Goal: Task Accomplishment & Management: Use online tool/utility

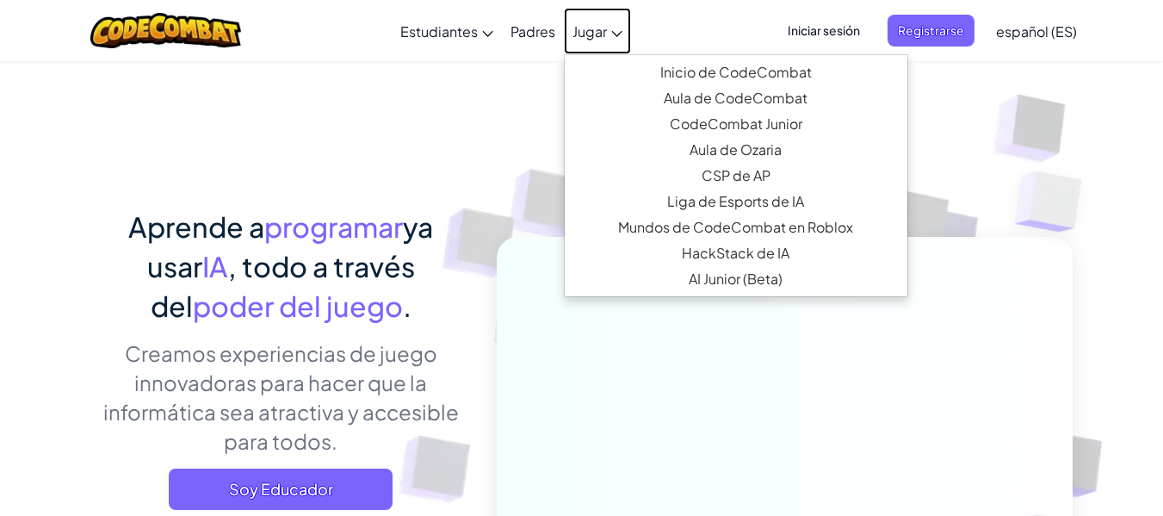
click at [598, 31] on font "Jugar" at bounding box center [590, 31] width 34 height 18
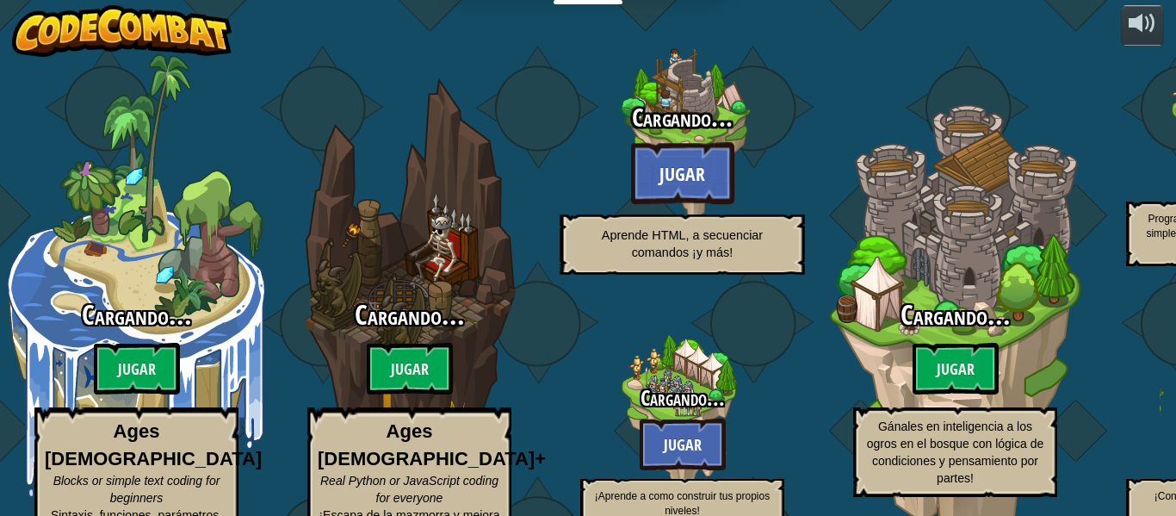
select select "es-ES"
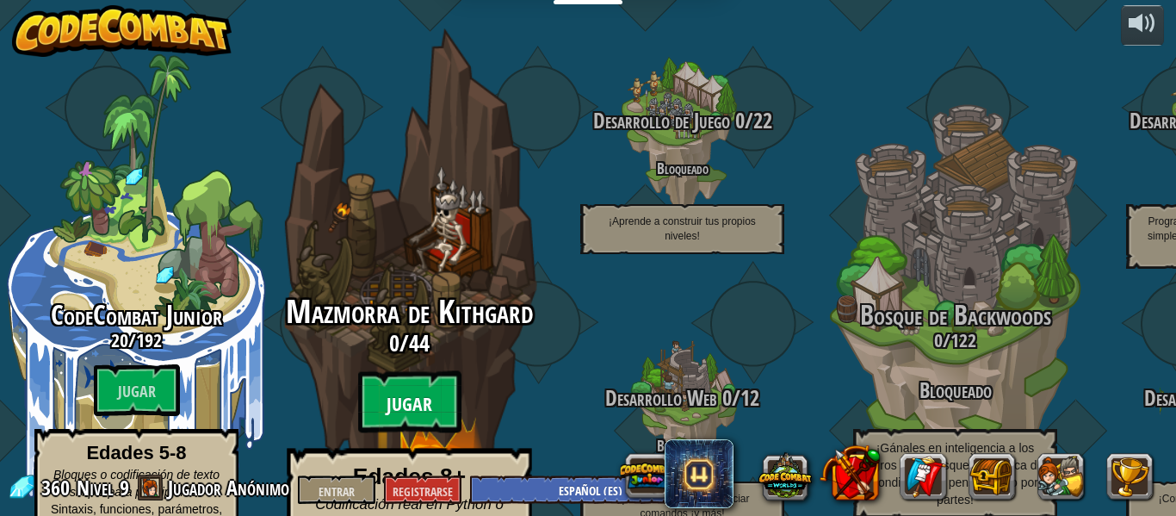
click at [439, 371] on btn "Jugar" at bounding box center [409, 402] width 103 height 62
select select "es-ES"
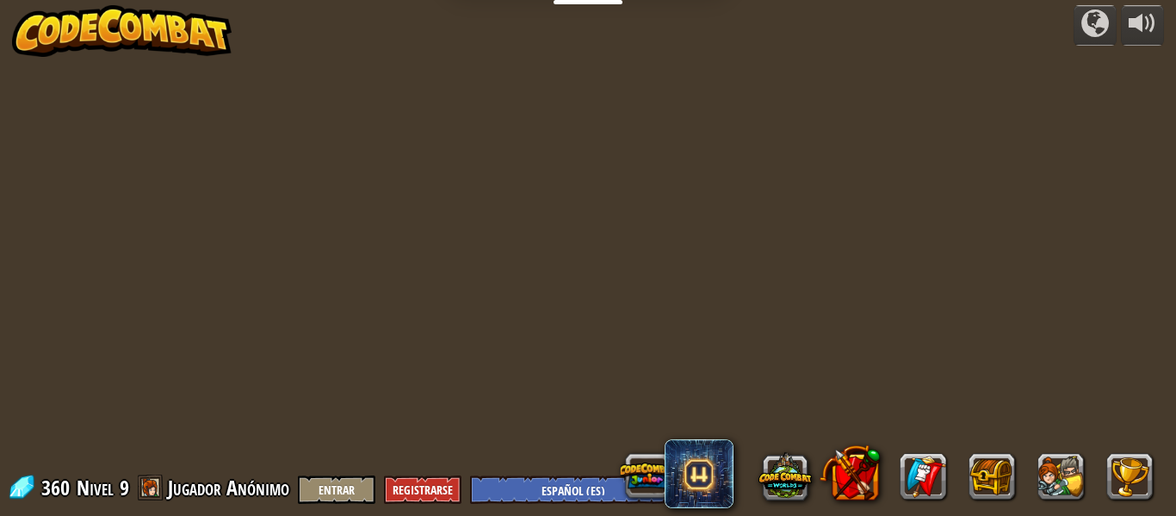
select select "es-ES"
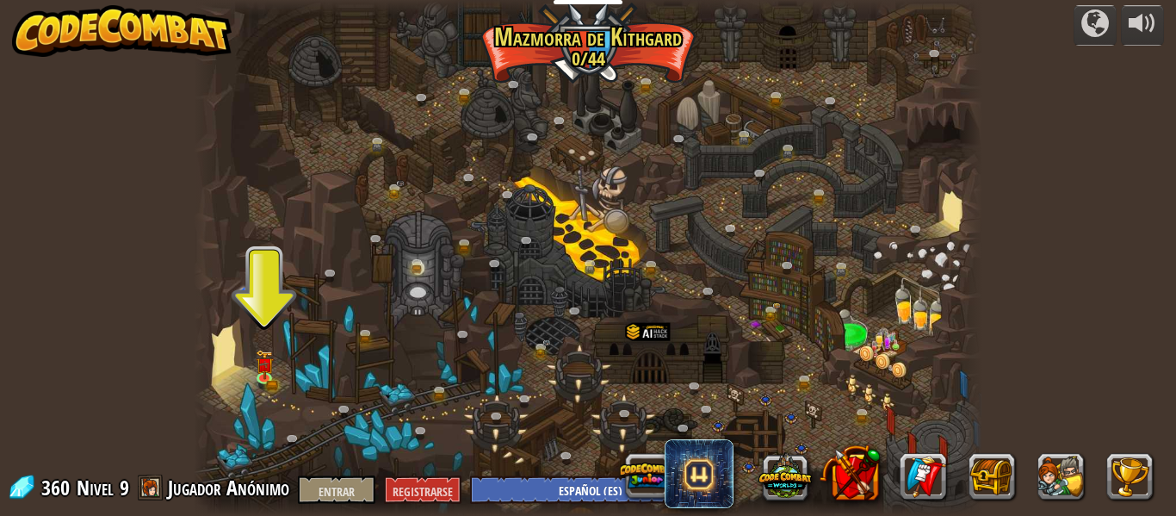
click at [284, 368] on div at bounding box center [588, 258] width 789 height 516
click at [273, 369] on img at bounding box center [265, 358] width 18 height 40
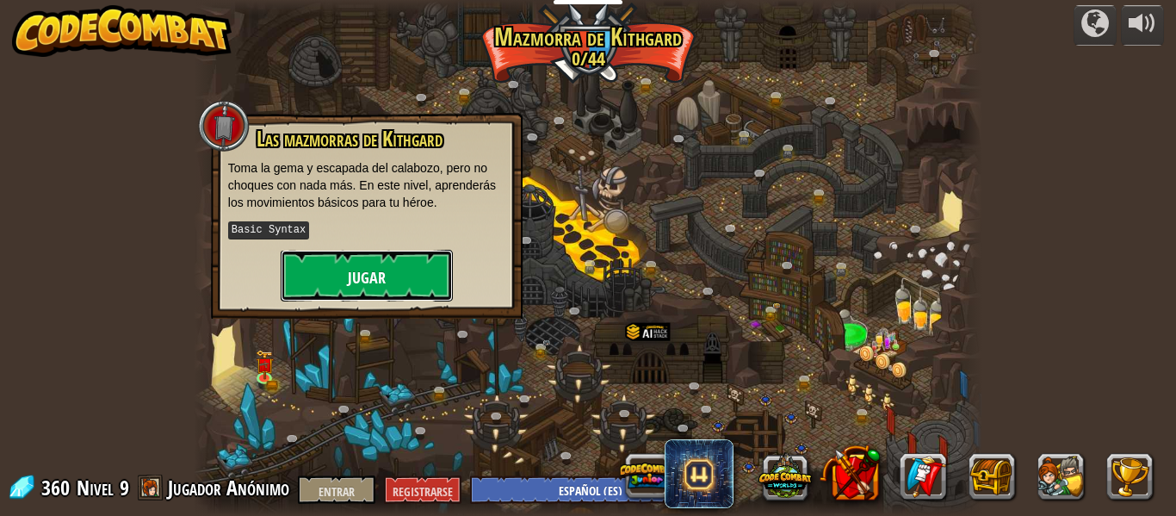
click at [357, 283] on font "Jugar" at bounding box center [367, 278] width 38 height 22
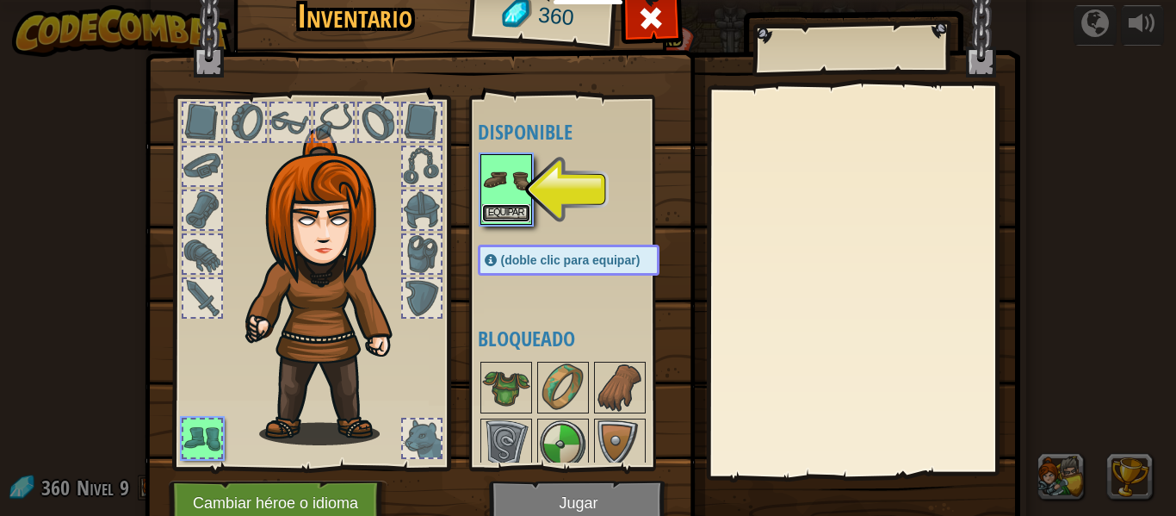
click at [497, 206] on button "Equipar" at bounding box center [506, 213] width 48 height 18
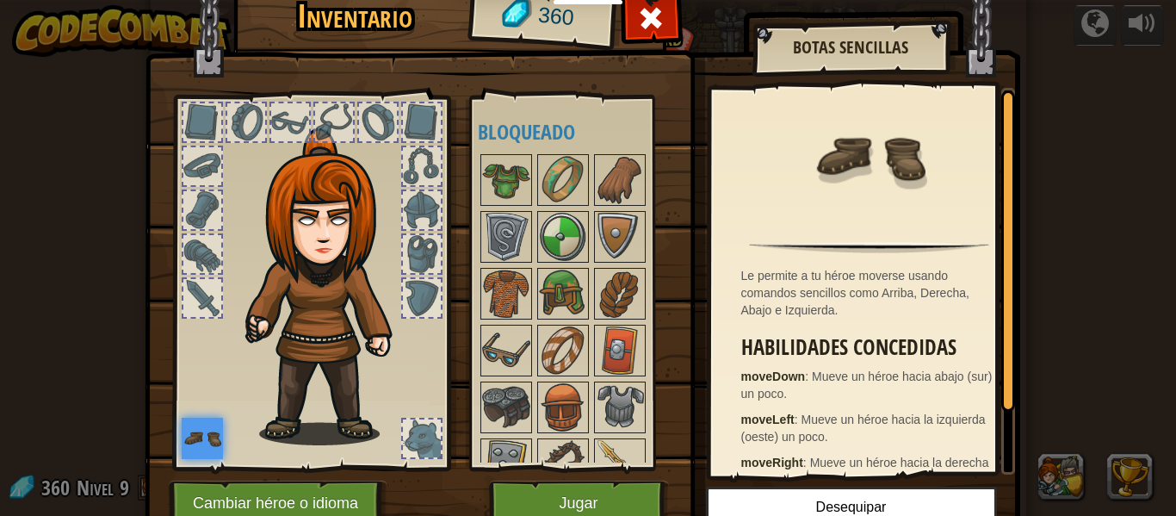
click at [297, 121] on div at bounding box center [290, 122] width 38 height 38
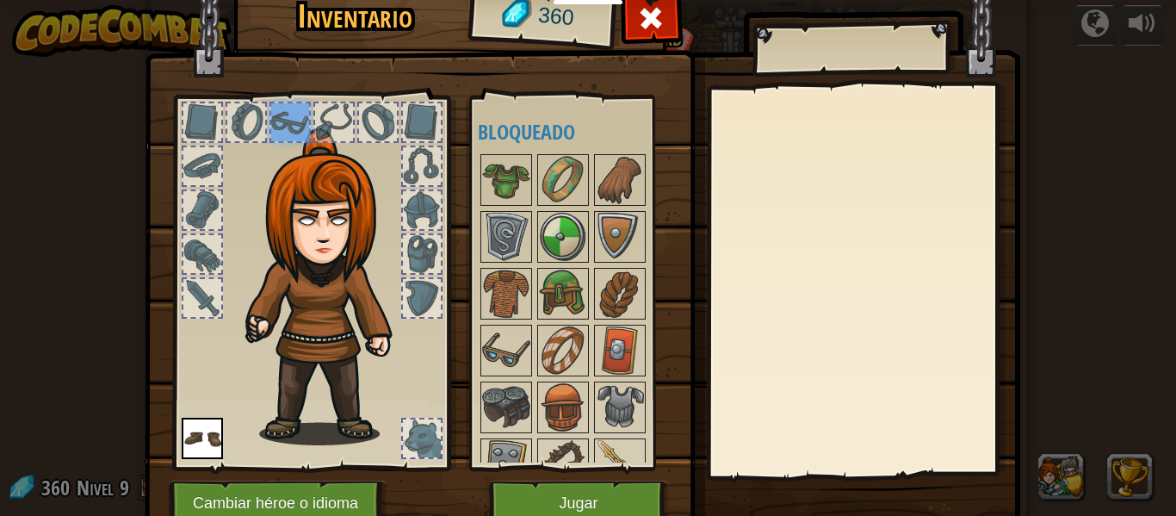
click at [296, 208] on img at bounding box center [330, 286] width 185 height 317
click at [506, 346] on img at bounding box center [506, 350] width 48 height 48
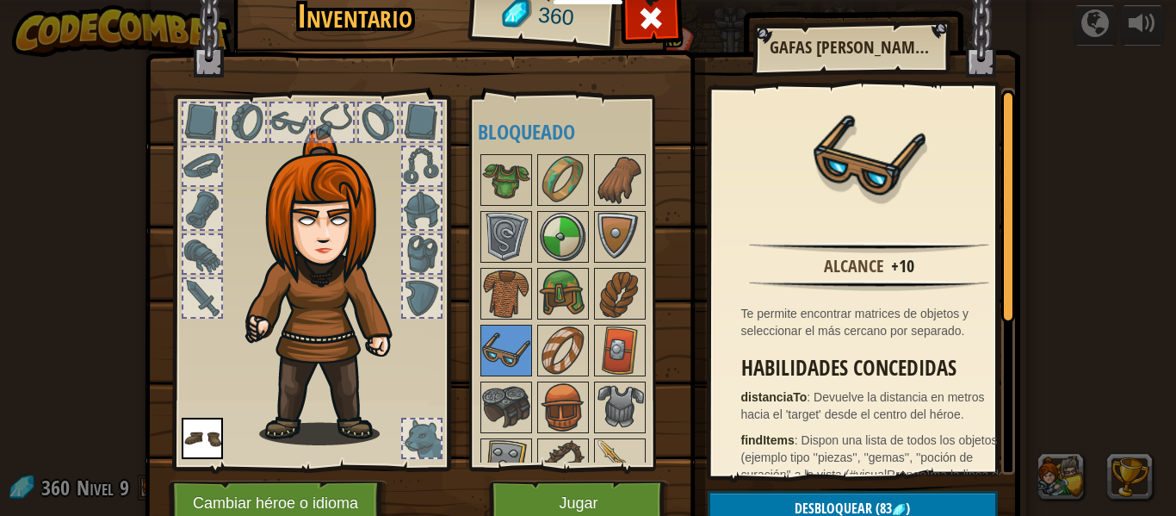
drag, startPoint x: 506, startPoint y: 346, endPoint x: 391, endPoint y: 312, distance: 120.4
click at [391, 312] on img at bounding box center [330, 286] width 185 height 317
click at [680, 307] on img at bounding box center [583, 232] width 876 height 625
click at [800, 499] on font "Desbloquear" at bounding box center [833, 508] width 77 height 19
click at [823, 492] on button "Confirmar" at bounding box center [853, 508] width 290 height 35
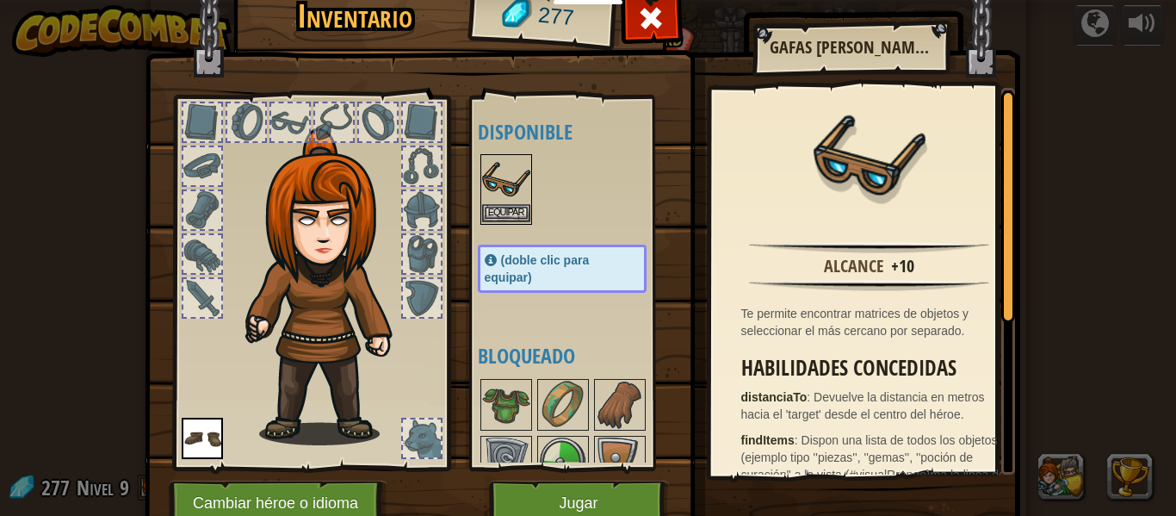
click at [493, 195] on img at bounding box center [506, 180] width 48 height 48
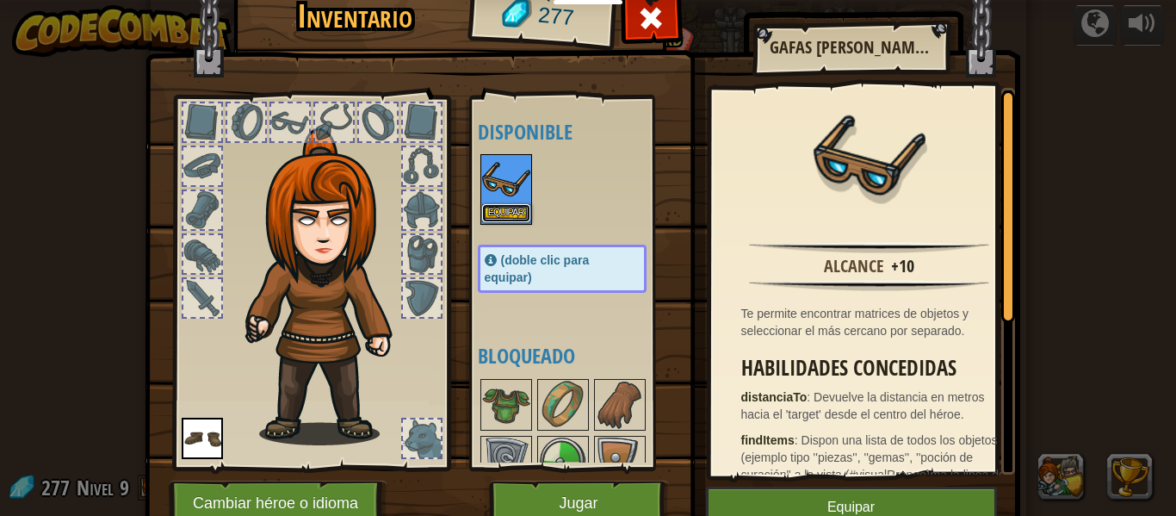
click at [506, 213] on font "Equipar" at bounding box center [506, 212] width 36 height 10
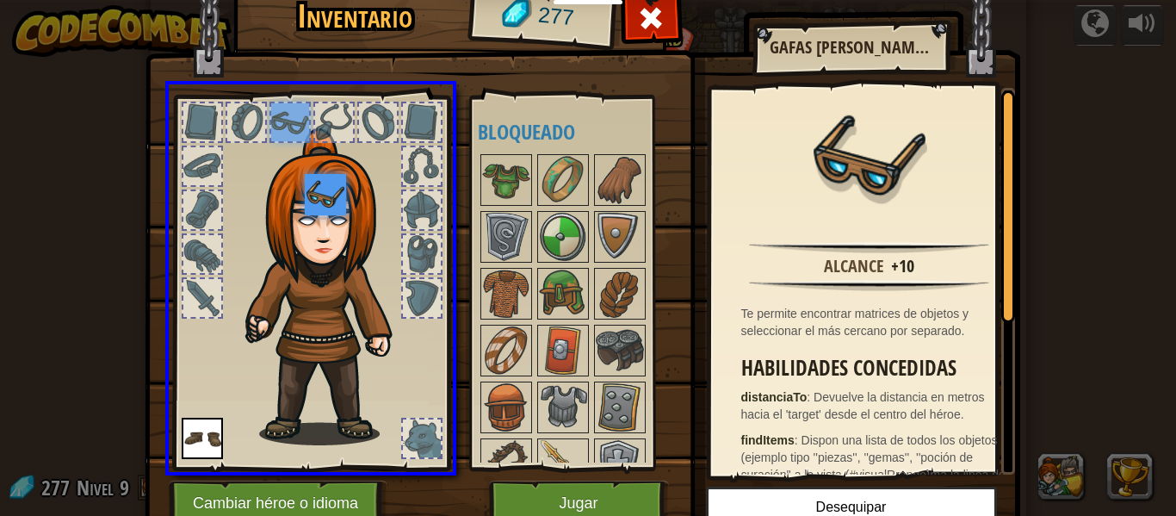
drag, startPoint x: 277, startPoint y: 102, endPoint x: 331, endPoint y: 211, distance: 121.3
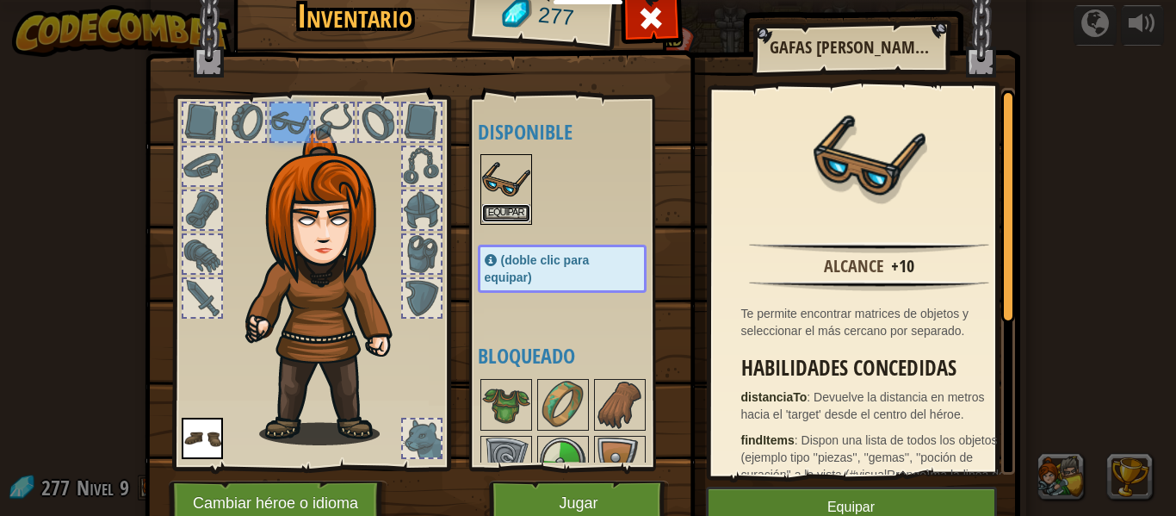
click at [508, 212] on font "Equipar" at bounding box center [506, 212] width 36 height 10
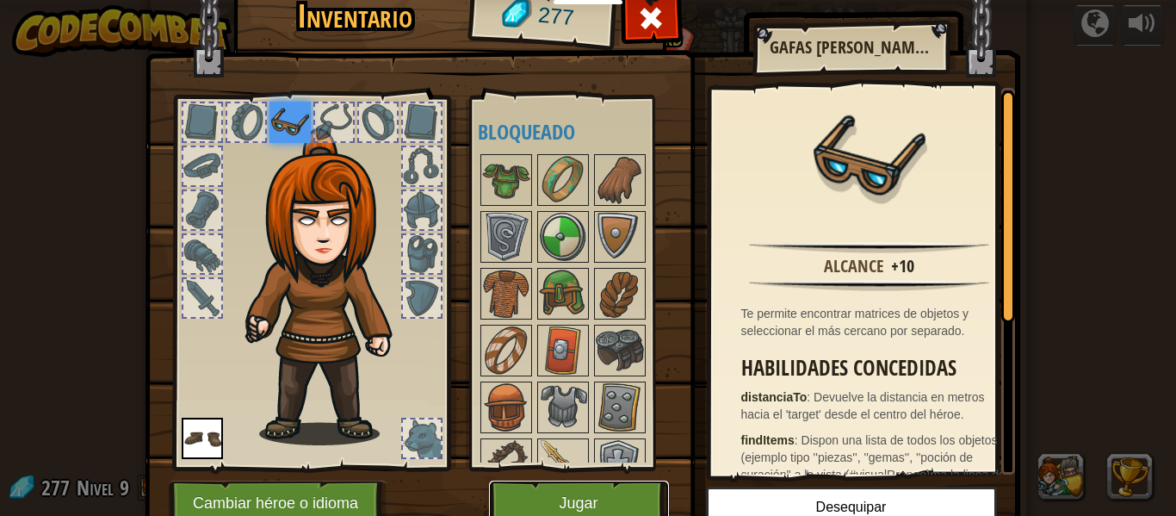
click at [598, 506] on button "Jugar" at bounding box center [579, 503] width 180 height 47
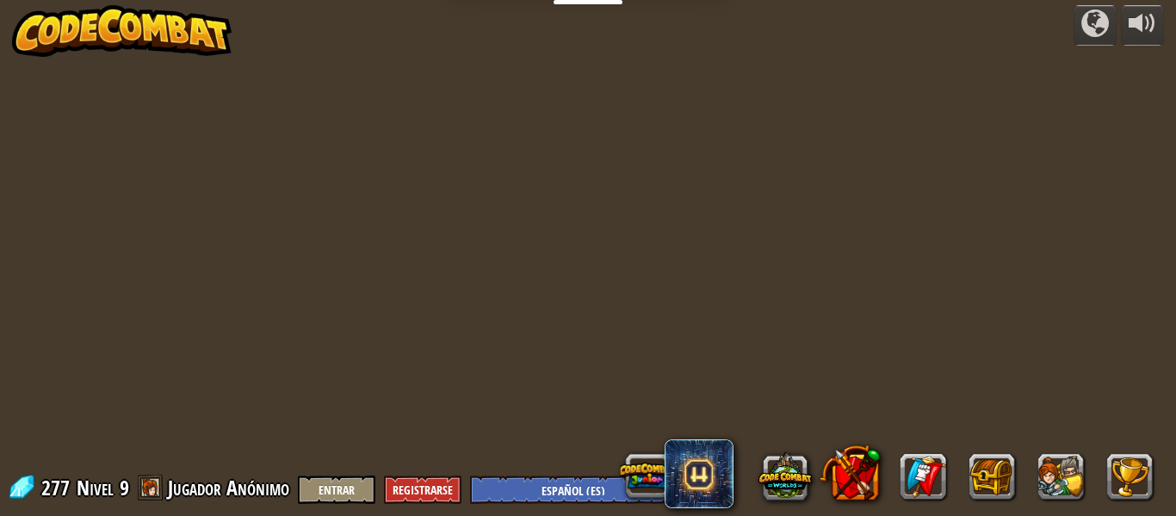
select select "es-ES"
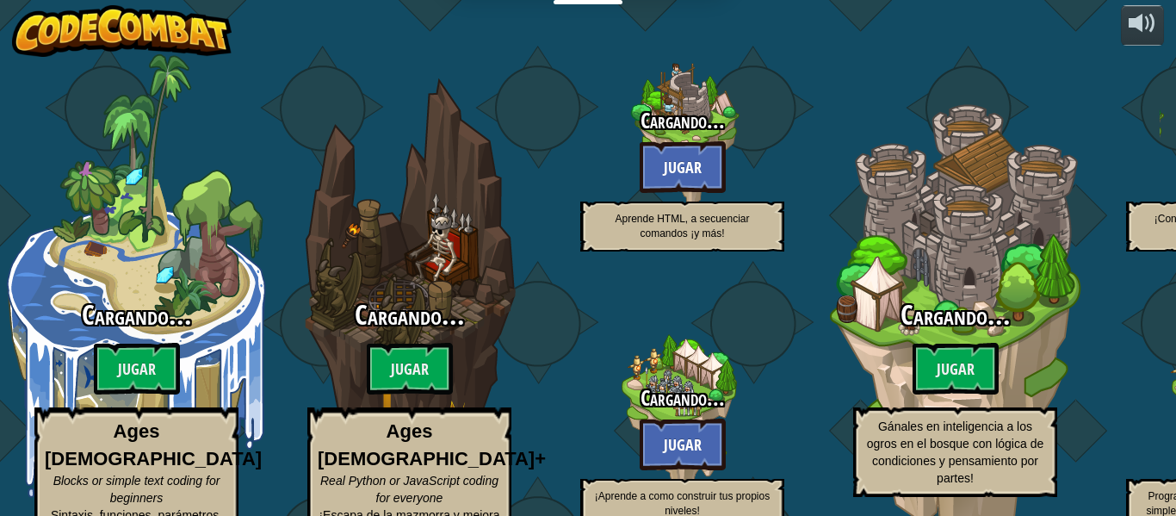
select select "es-ES"
